Goal: Task Accomplishment & Management: Manage account settings

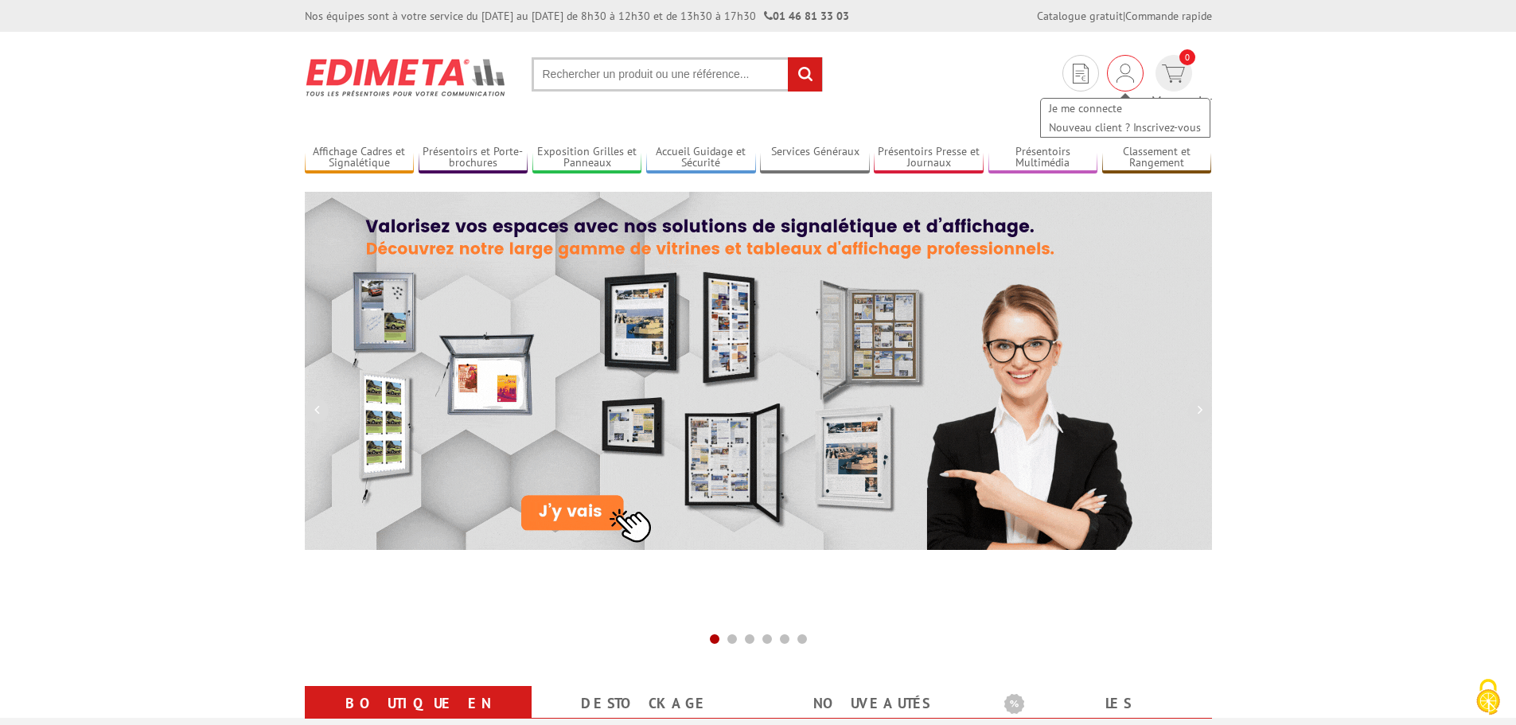
click at [1107, 72] on div "Je me connecte Nouveau client ? Inscrivez-vous" at bounding box center [1125, 73] width 37 height 37
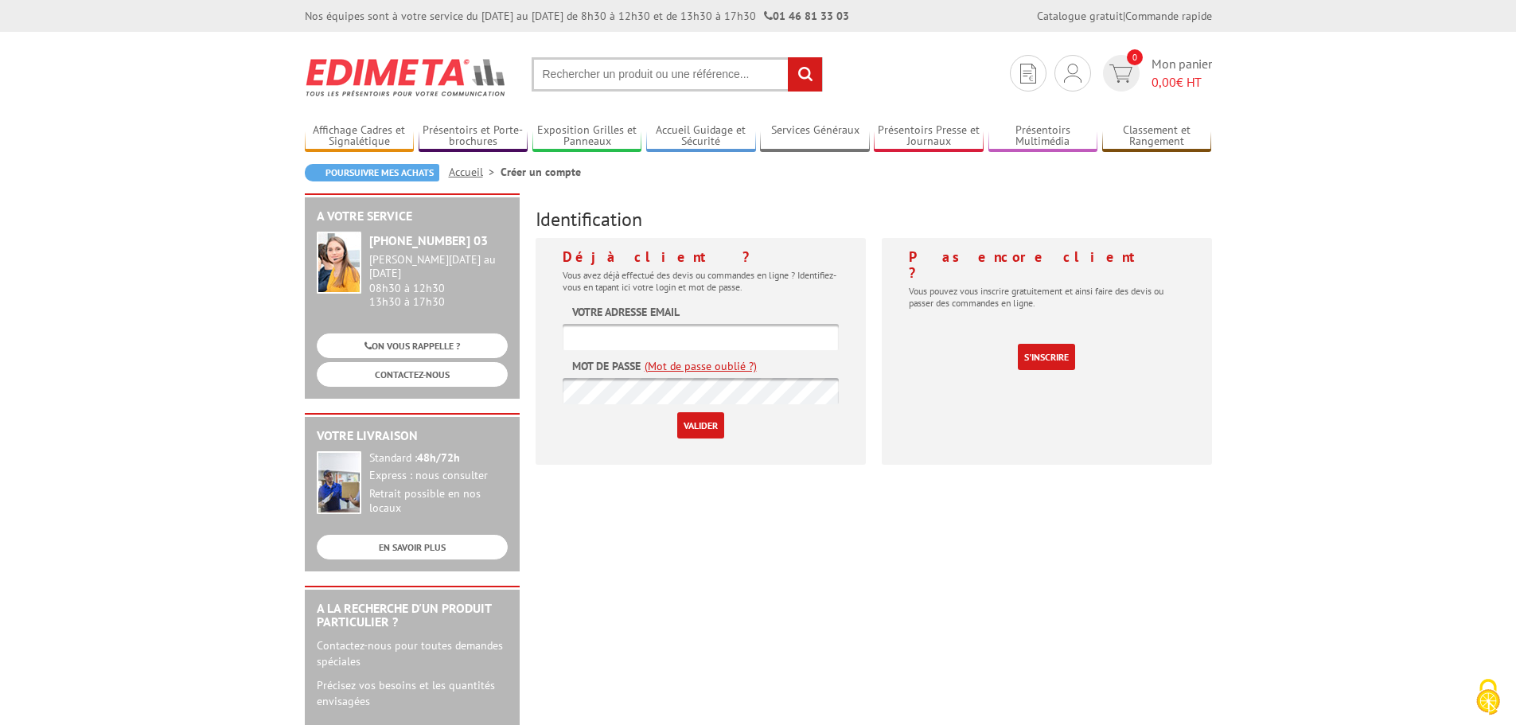
click at [620, 335] on input "text" at bounding box center [701, 337] width 276 height 26
type input "pascale.desthomas@ville-alencon.fr"
click at [677, 412] on input "Valider" at bounding box center [700, 425] width 47 height 26
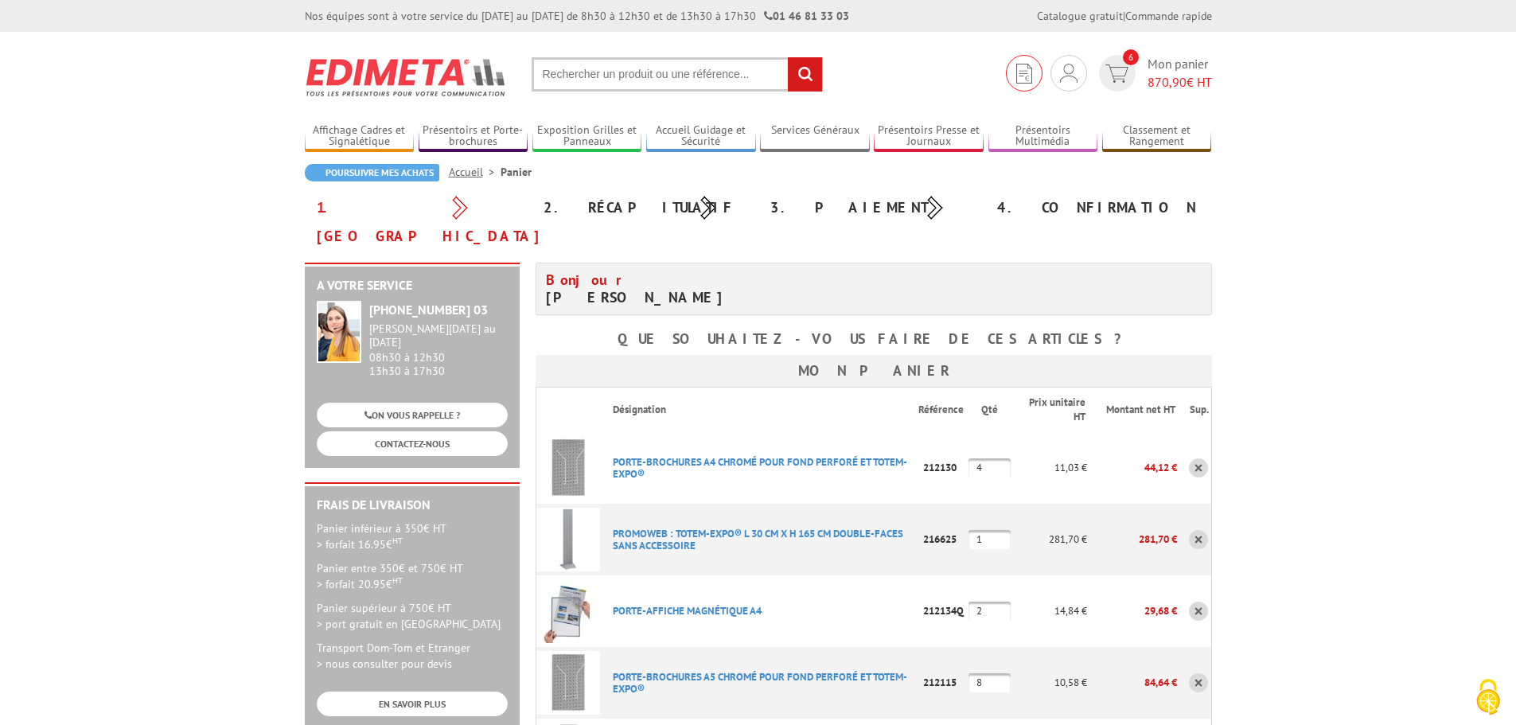
click at [1032, 71] on link at bounding box center [1024, 73] width 37 height 37
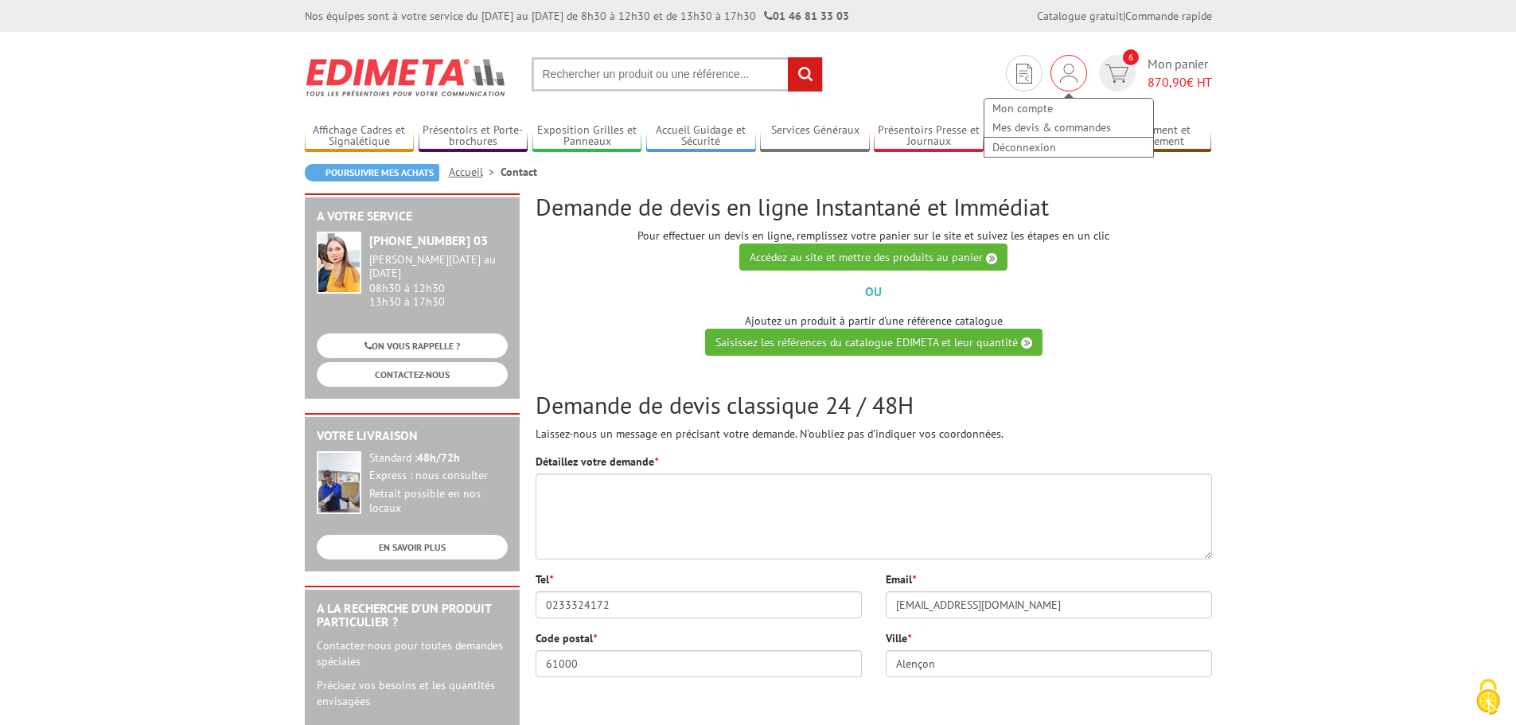
click at [1077, 76] on div "Mon compte Mes devis & commandes Déconnexion" at bounding box center [1068, 73] width 37 height 37
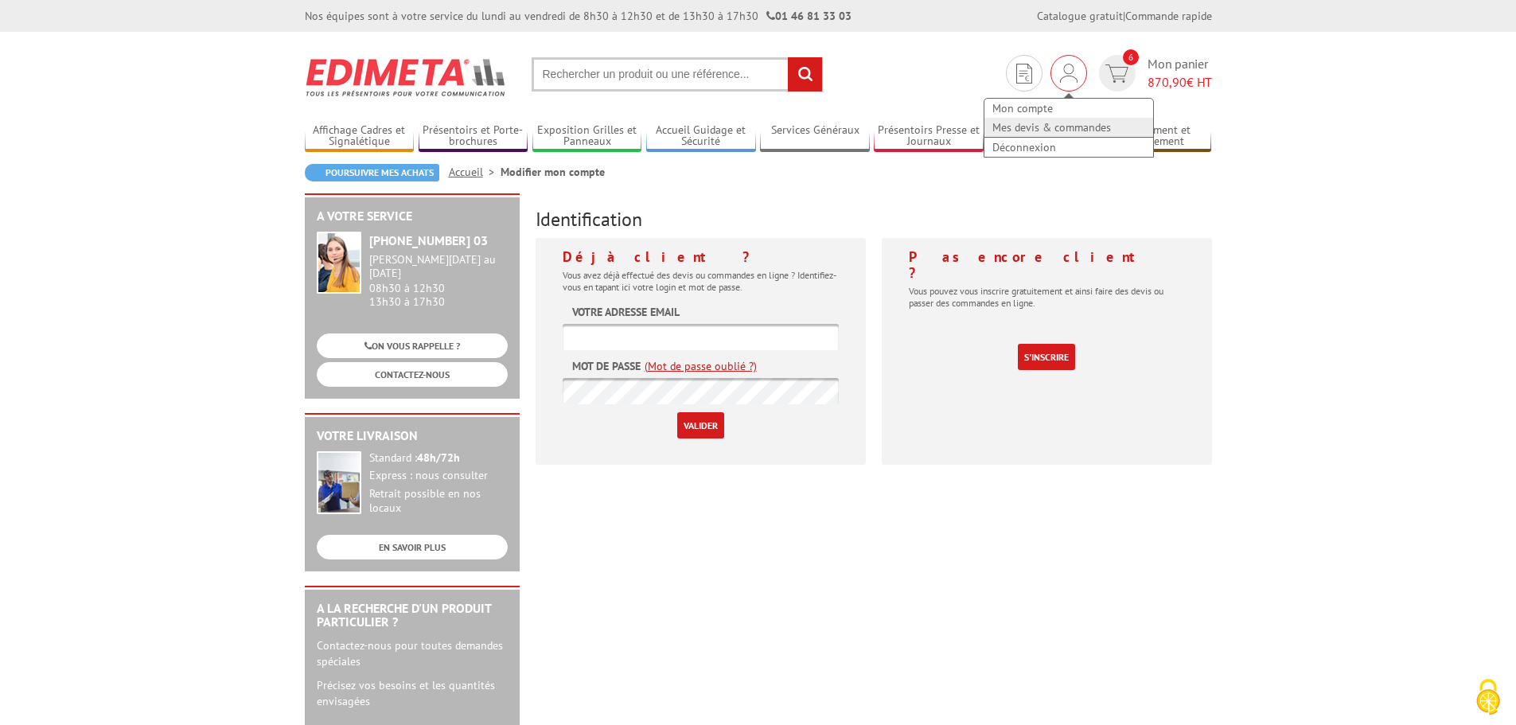
click at [1058, 123] on link "Mes devis & commandes" at bounding box center [1068, 127] width 169 height 19
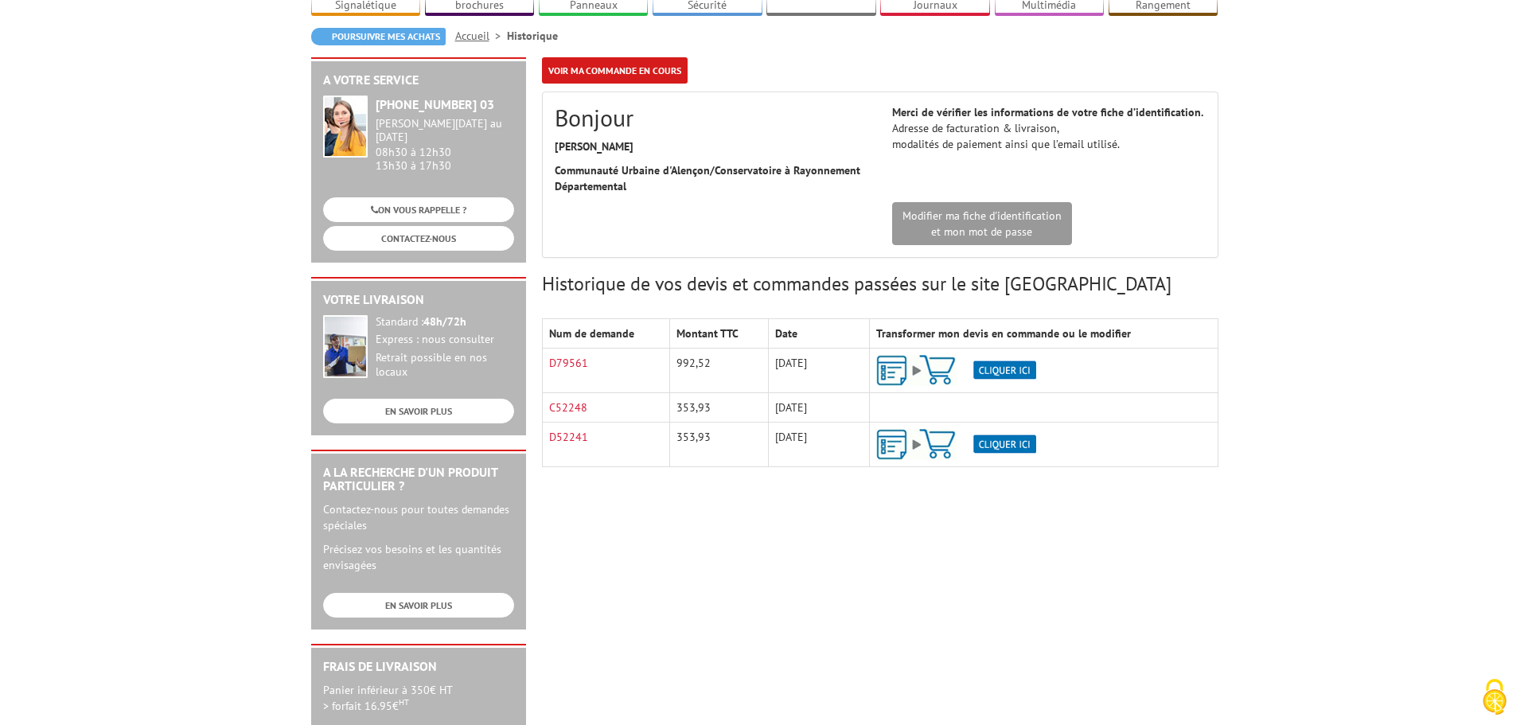
scroll to position [159, 0]
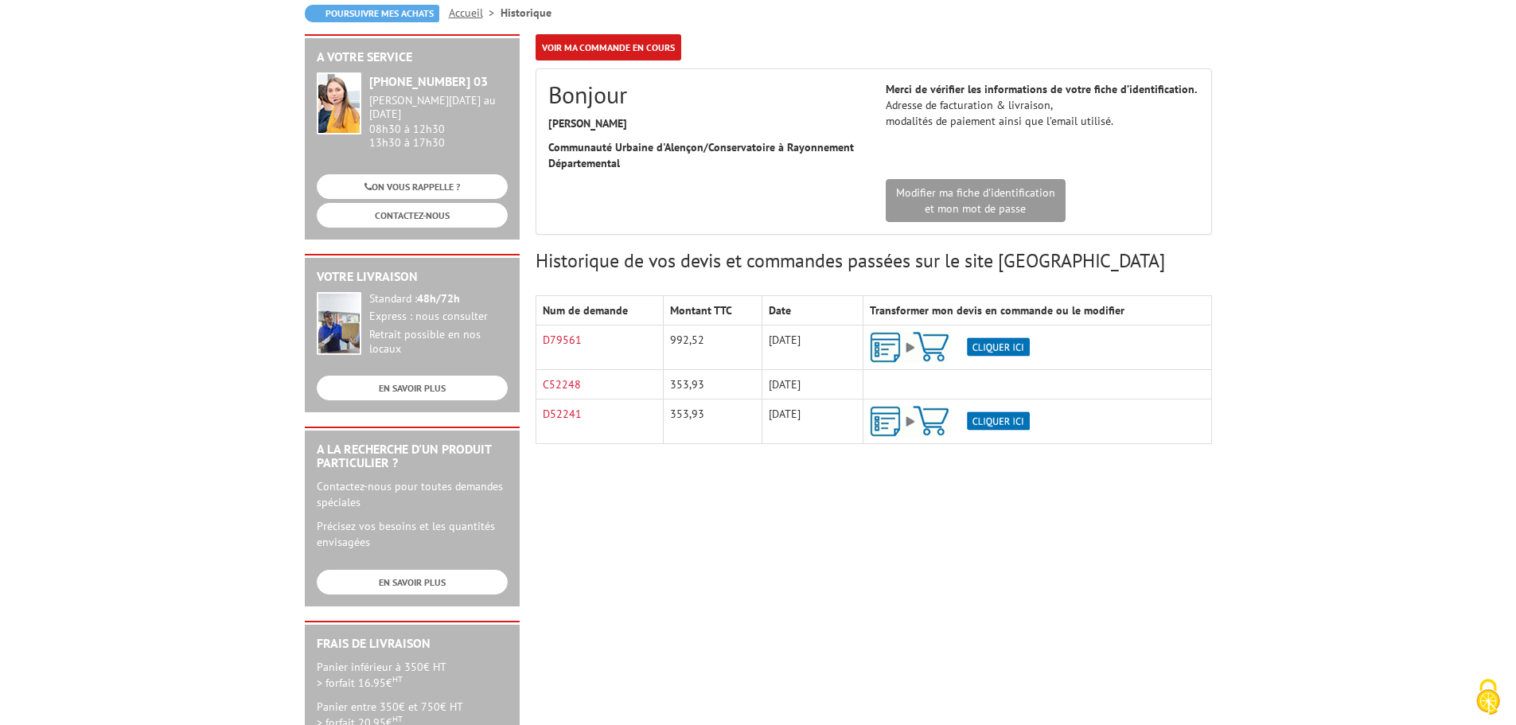
click at [884, 342] on img at bounding box center [950, 347] width 160 height 31
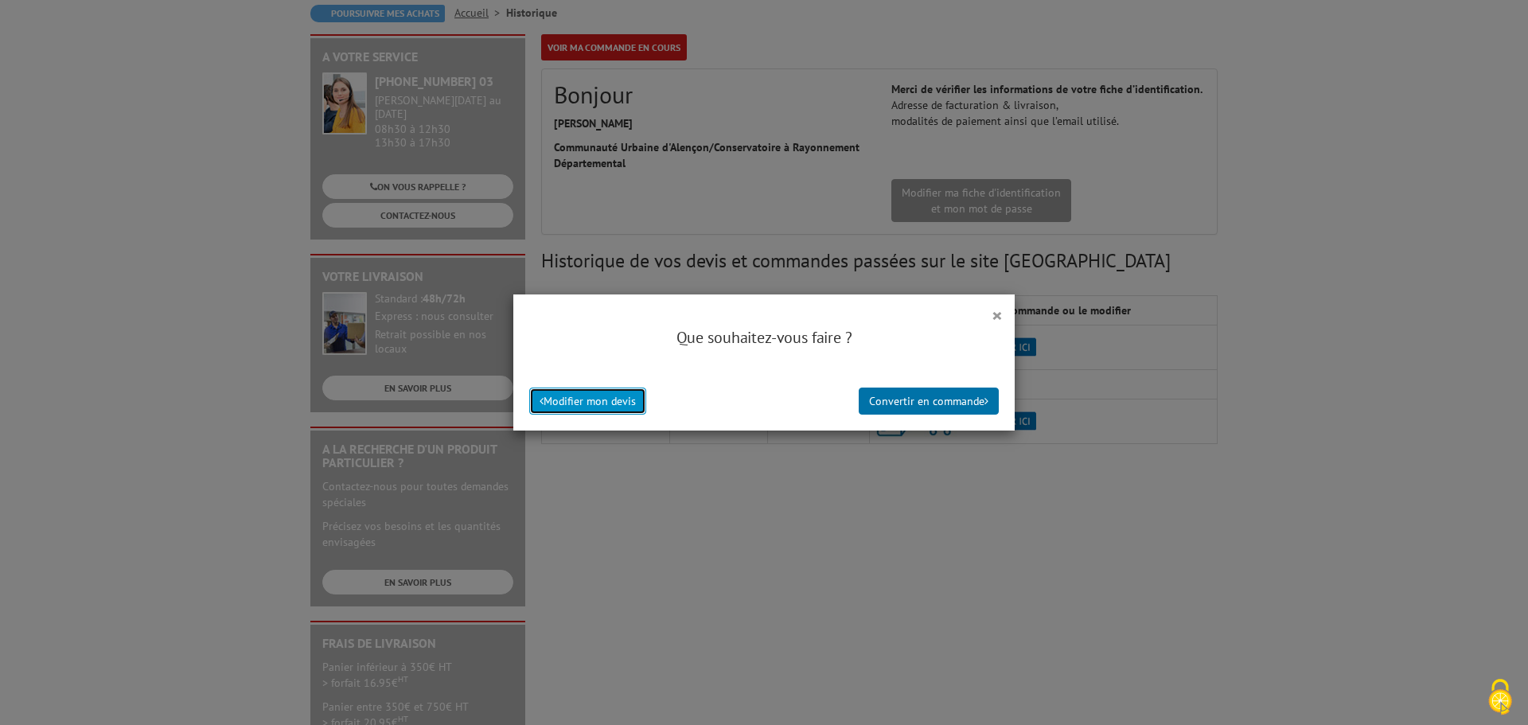
click at [602, 399] on button "Modifier mon devis" at bounding box center [587, 401] width 117 height 27
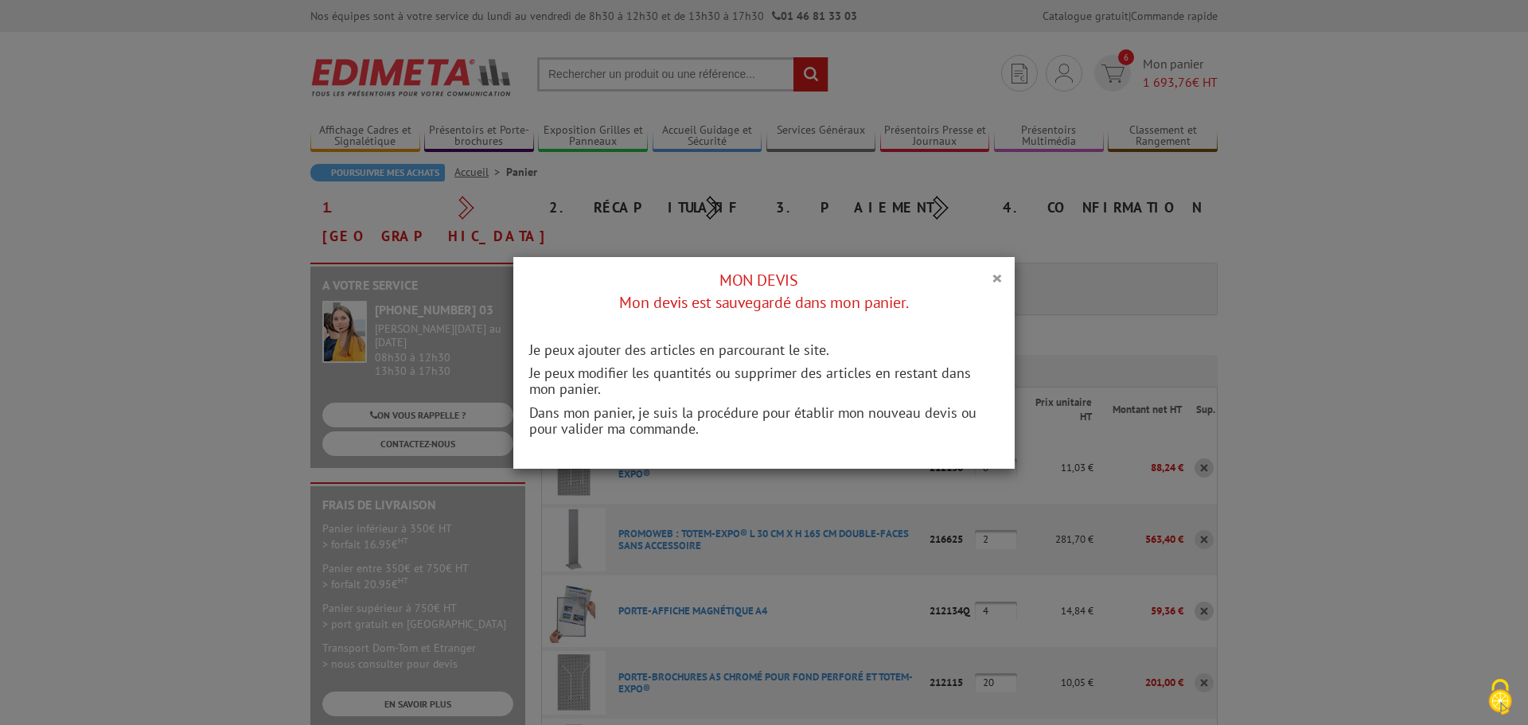
drag, startPoint x: 988, startPoint y: 282, endPoint x: 972, endPoint y: 284, distance: 16.8
click at [991, 282] on button "×" at bounding box center [996, 277] width 11 height 21
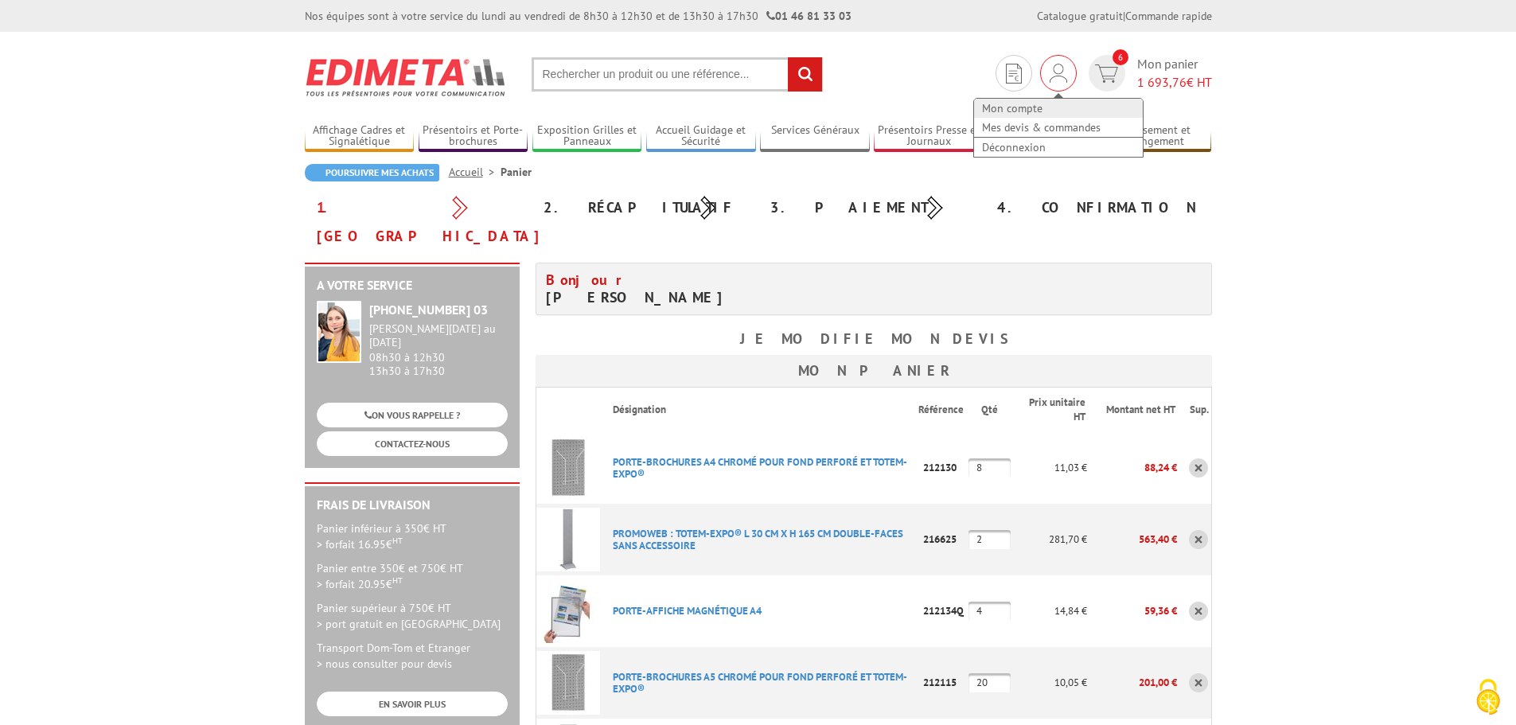
click at [1038, 106] on link "Mon compte" at bounding box center [1058, 108] width 169 height 19
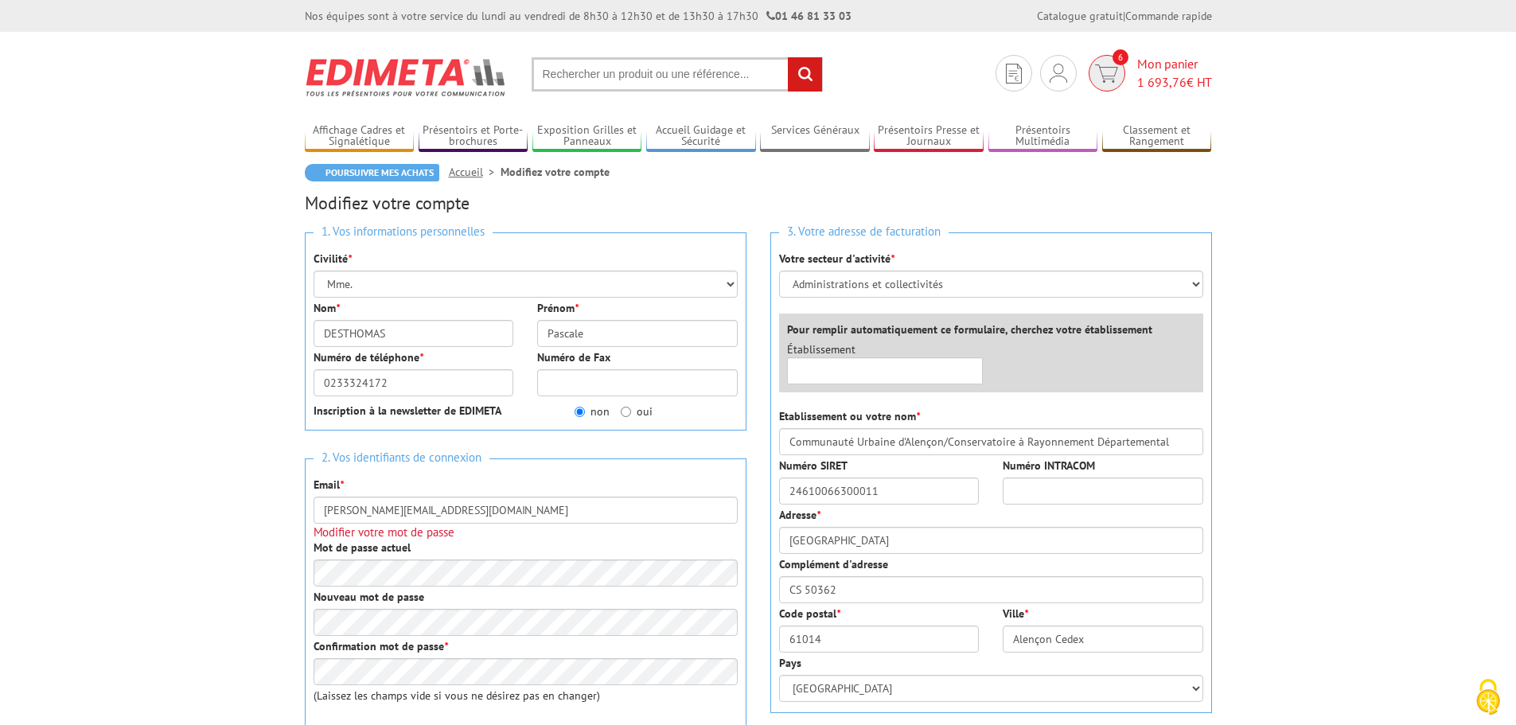
click at [1108, 75] on img at bounding box center [1106, 73] width 23 height 18
